Goal: Task Accomplishment & Management: Use online tool/utility

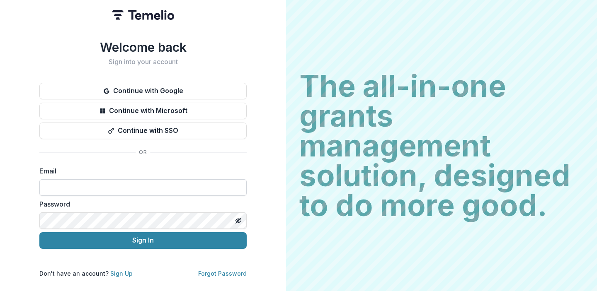
click at [113, 187] on input at bounding box center [142, 187] width 207 height 17
type input "**********"
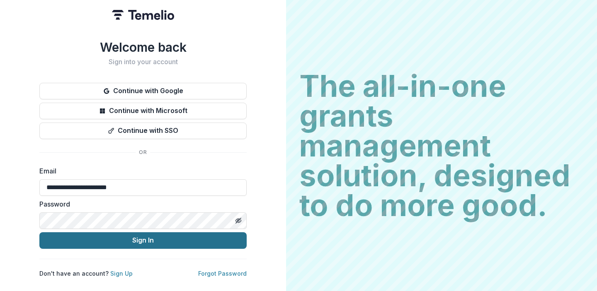
click at [121, 236] on button "Sign In" at bounding box center [142, 241] width 207 height 17
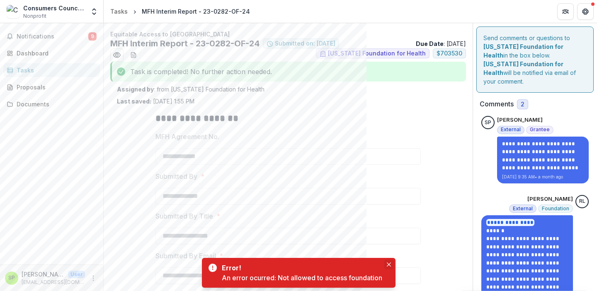
click at [388, 263] on icon "Close" at bounding box center [389, 265] width 4 height 4
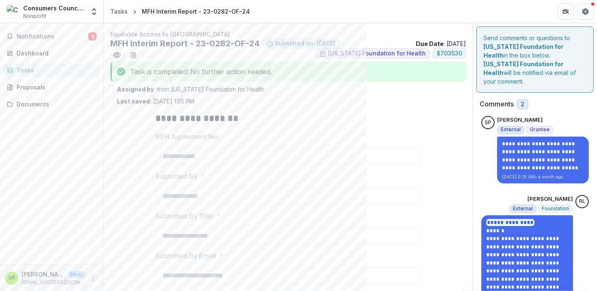
click at [92, 277] on icon "More" at bounding box center [93, 278] width 7 height 7
click at [126, 274] on button "Logout" at bounding box center [148, 275] width 89 height 14
